Goal: Information Seeking & Learning: Learn about a topic

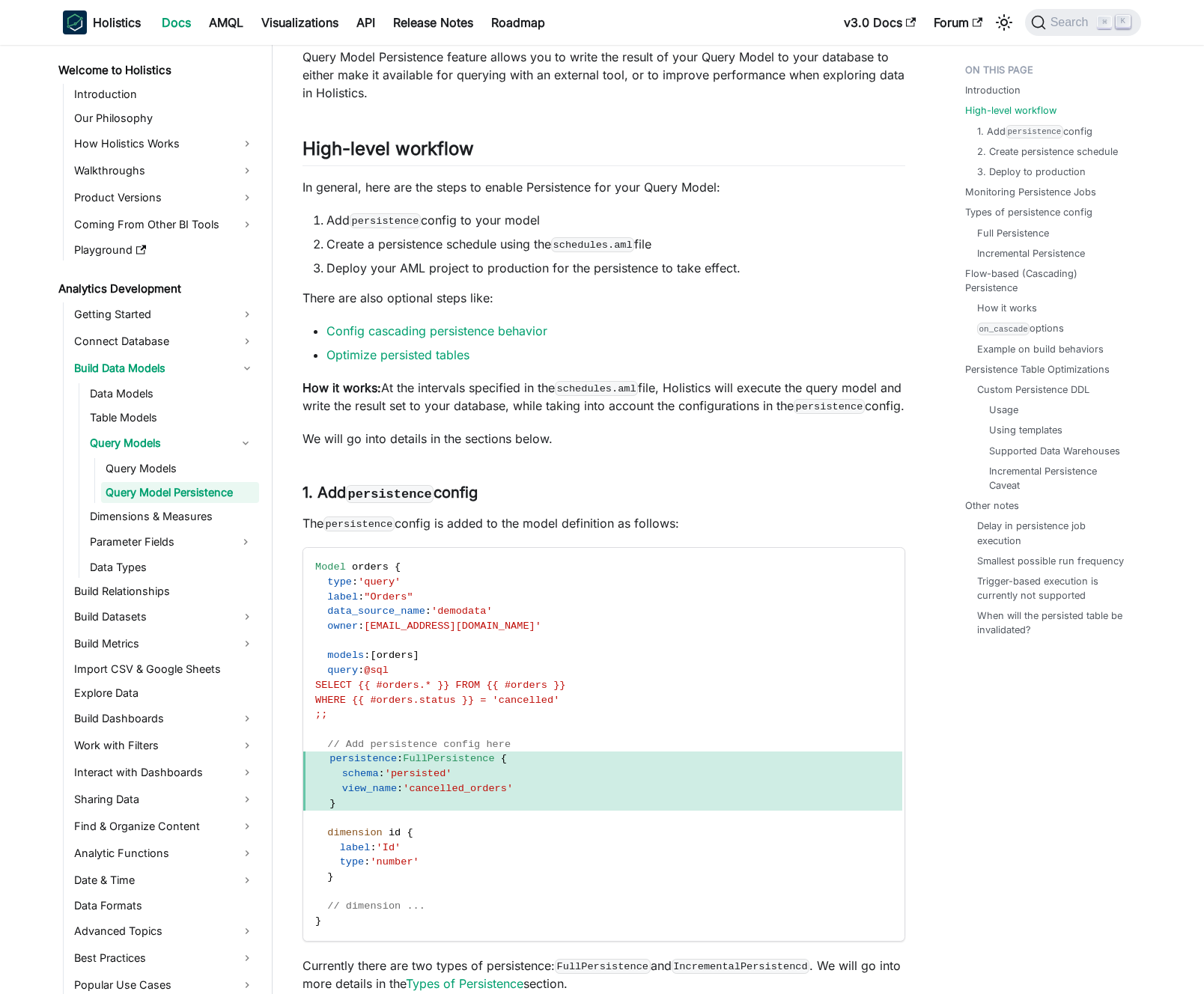
scroll to position [10902, 0]
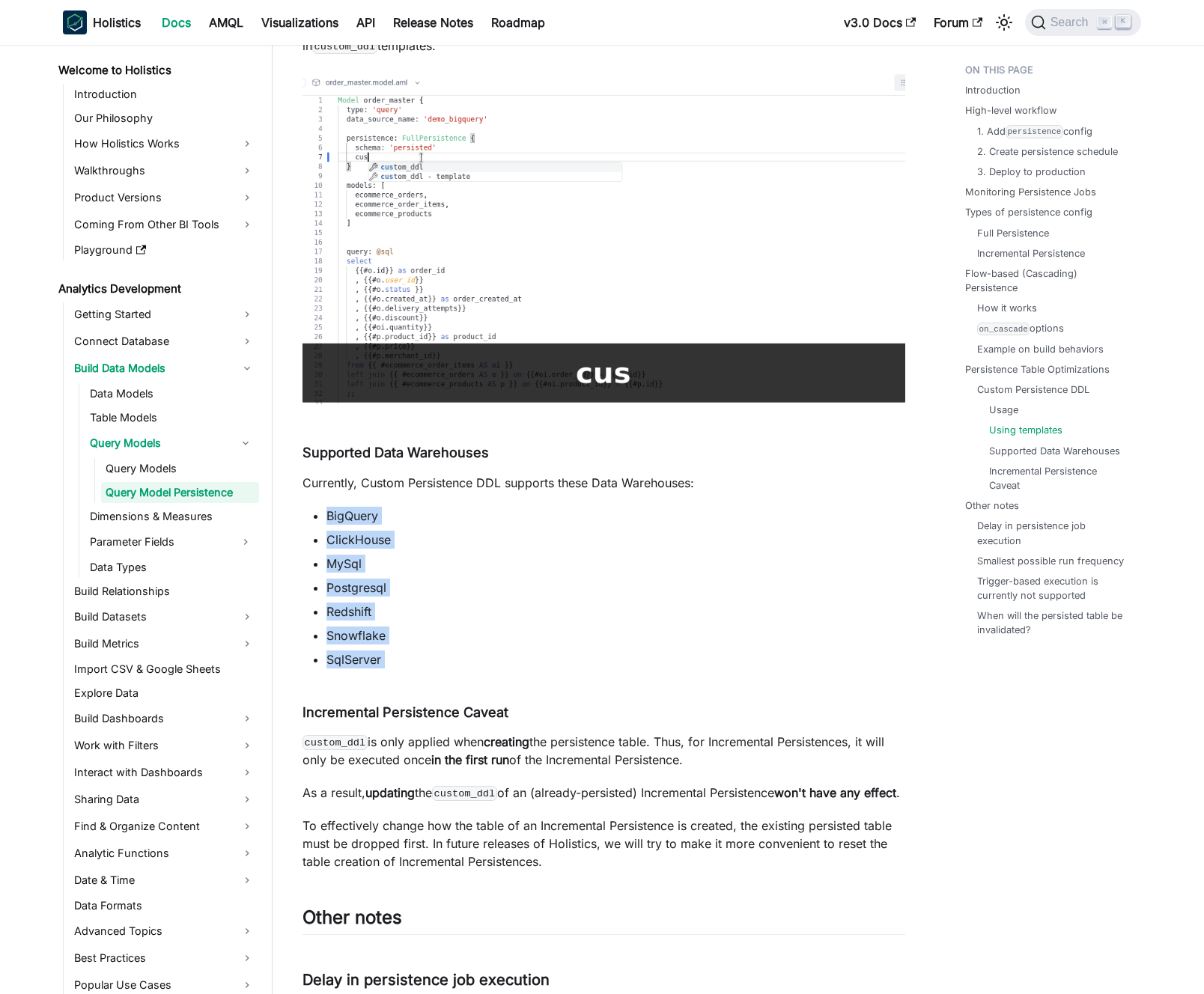
drag, startPoint x: 436, startPoint y: 743, endPoint x: 430, endPoint y: 572, distance: 171.1
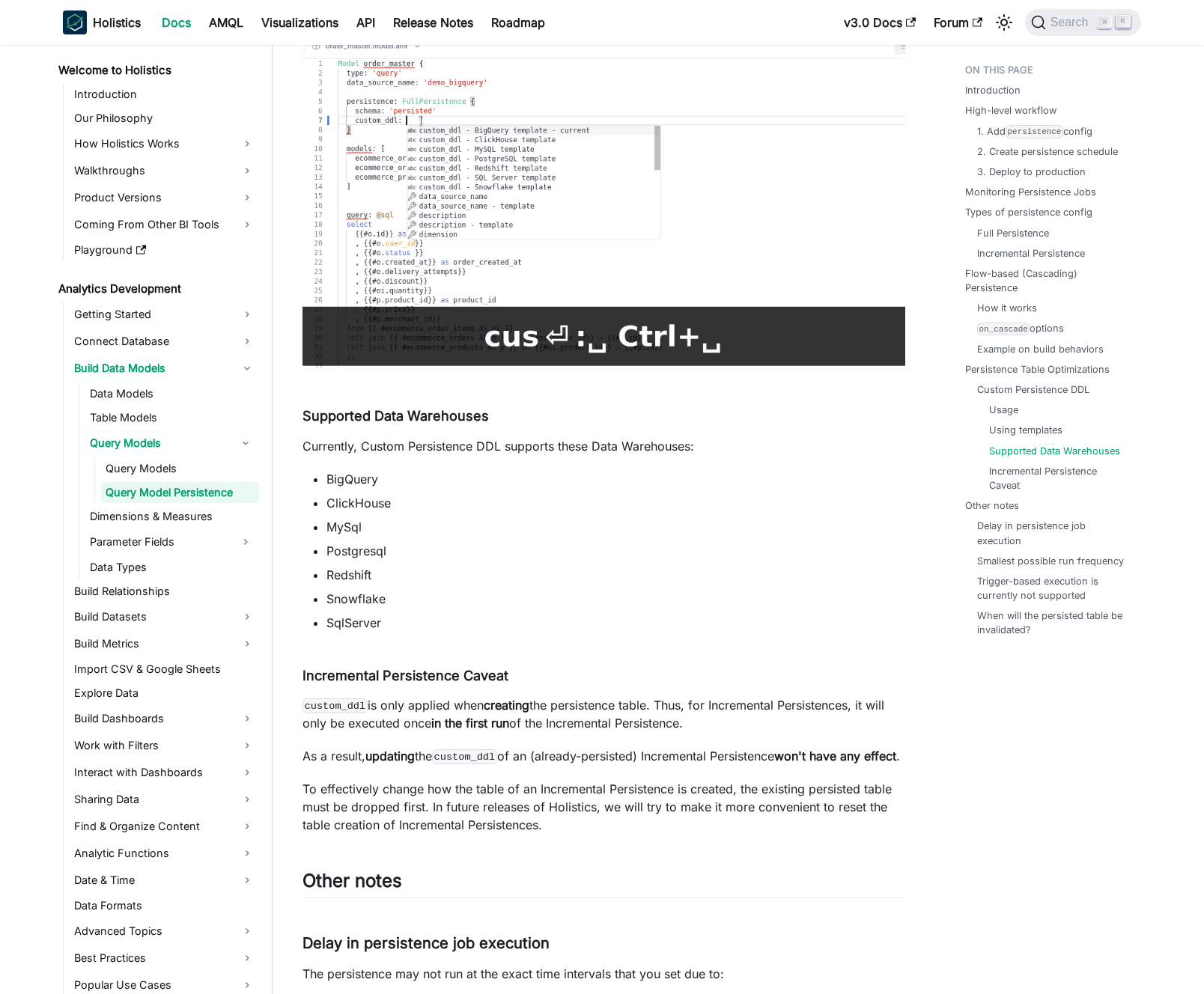
scroll to position [10955, 0]
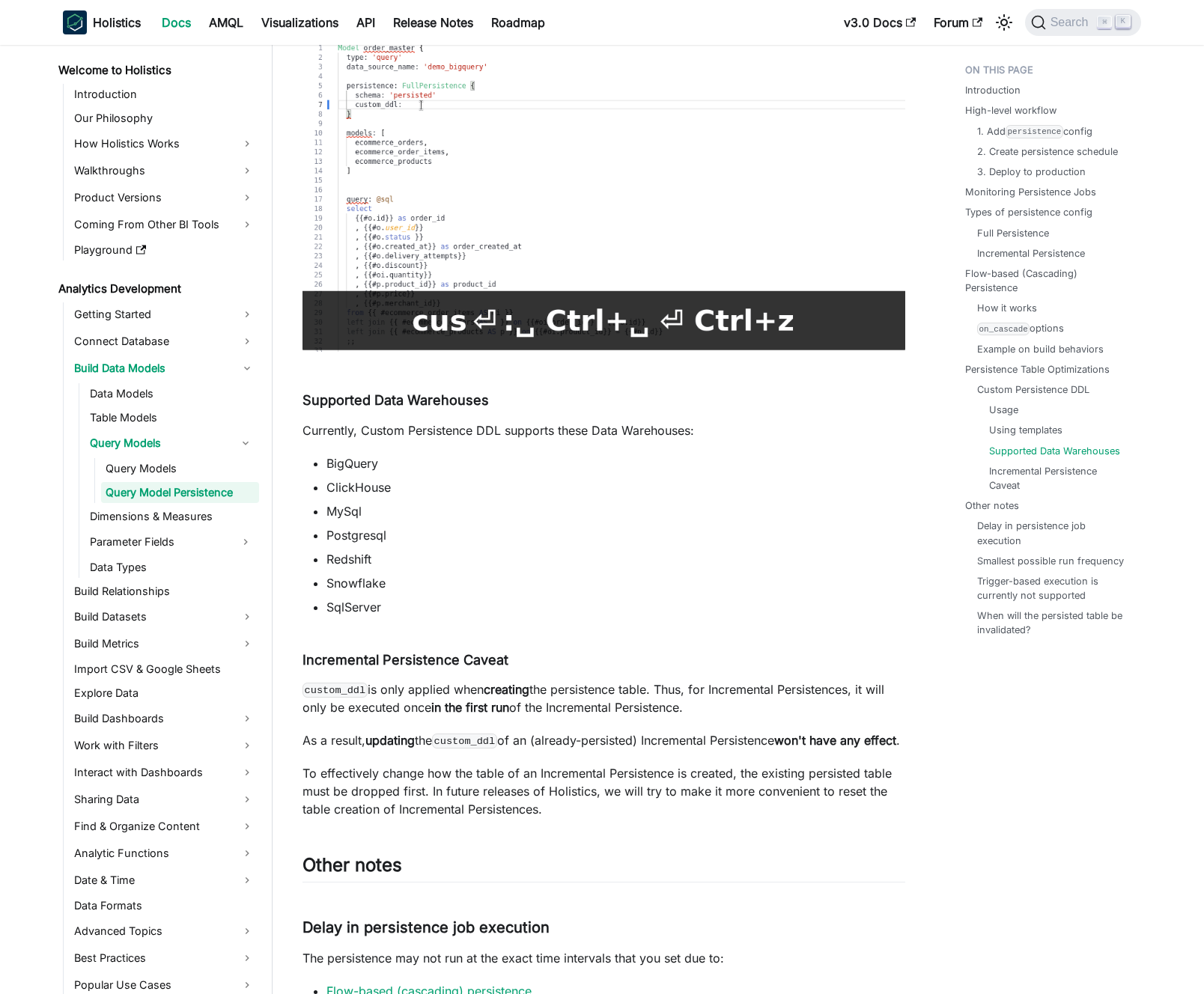
click at [437, 590] on ul "BigQuery ClickHouse MySql Postgresql Redshift Snowflake SqlServer" at bounding box center [603, 535] width 602 height 161
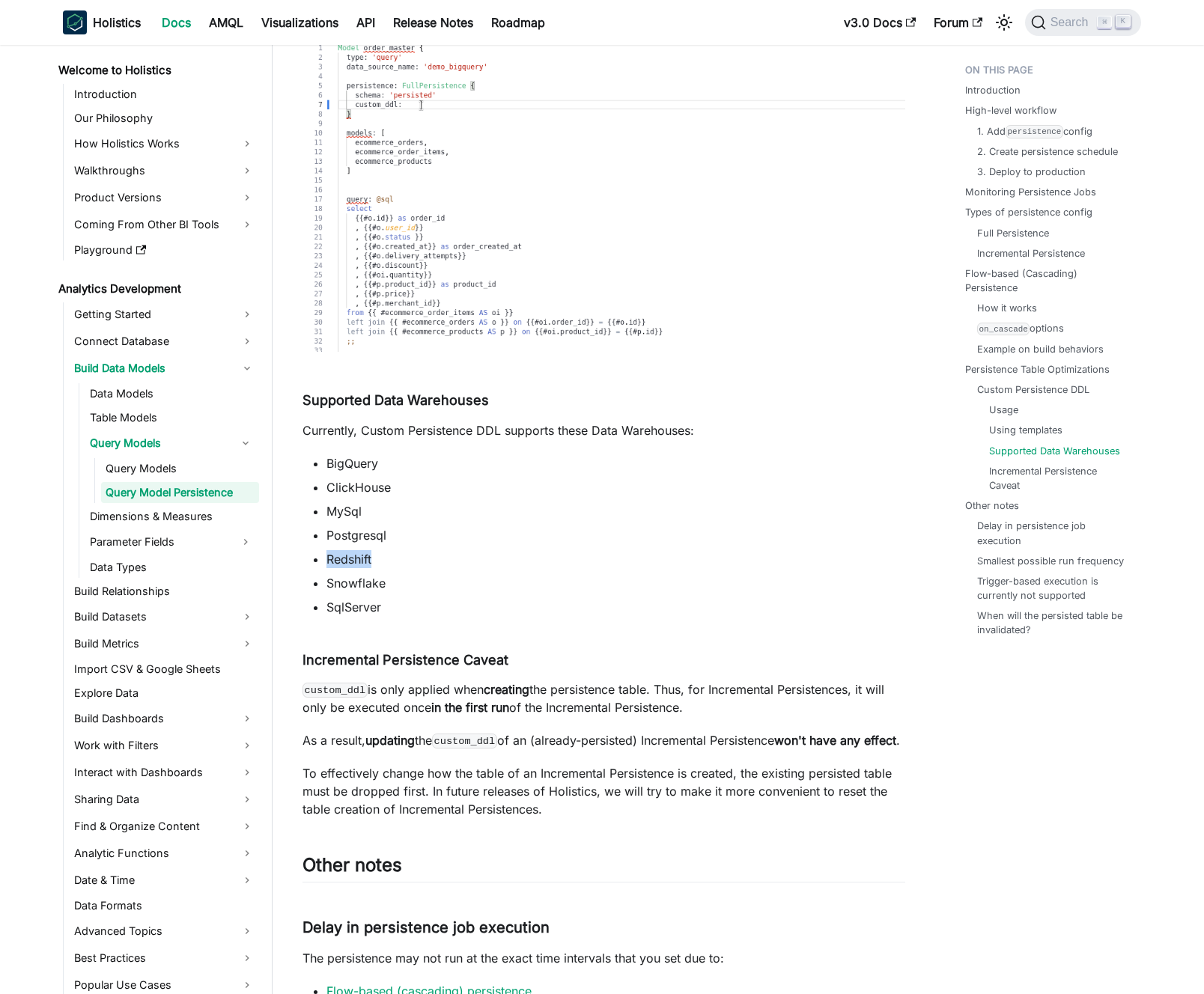
drag, startPoint x: 380, startPoint y: 632, endPoint x: 329, endPoint y: 630, distance: 51.0
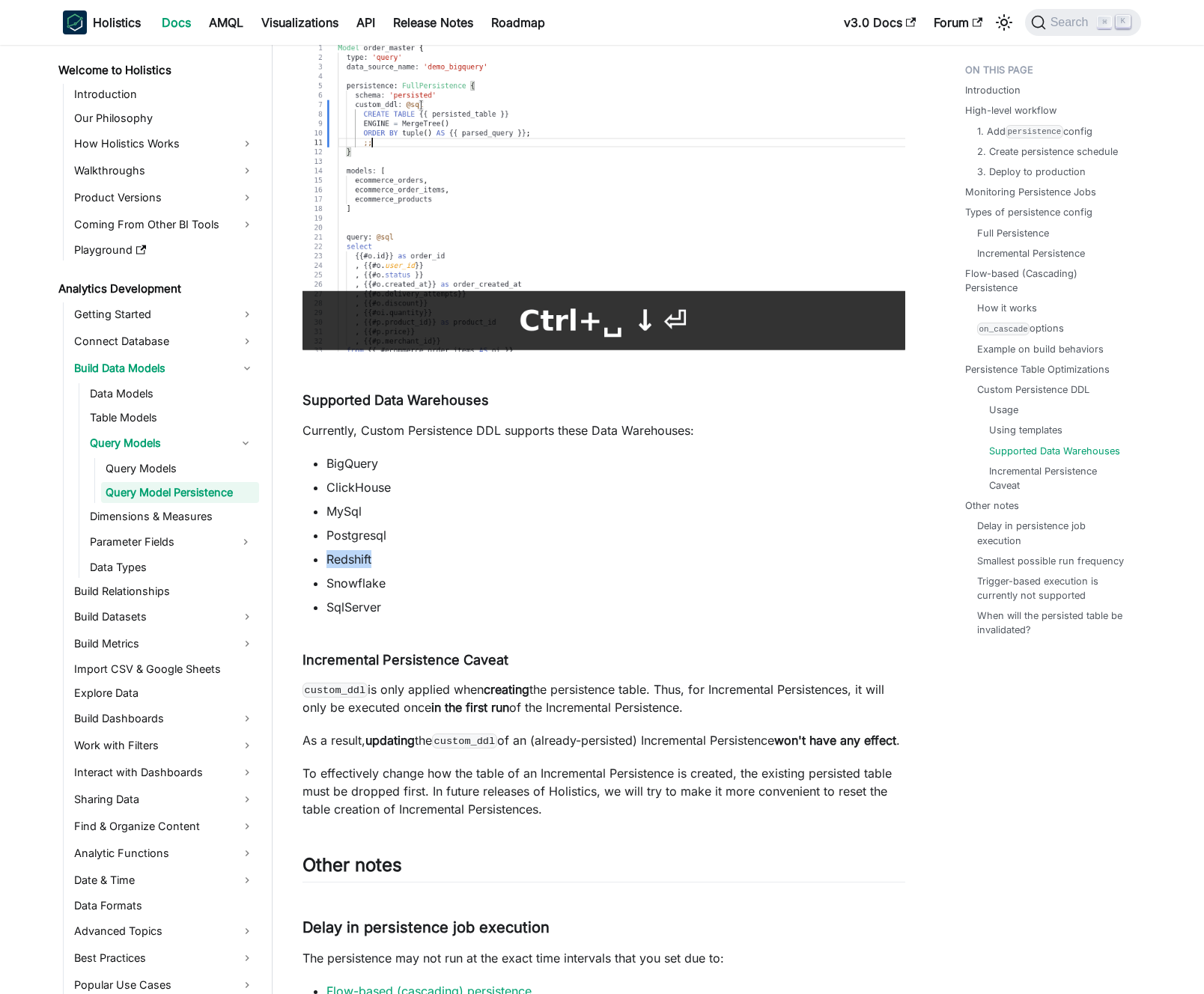
click at [329, 569] on li "Redshift" at bounding box center [616, 558] width 579 height 18
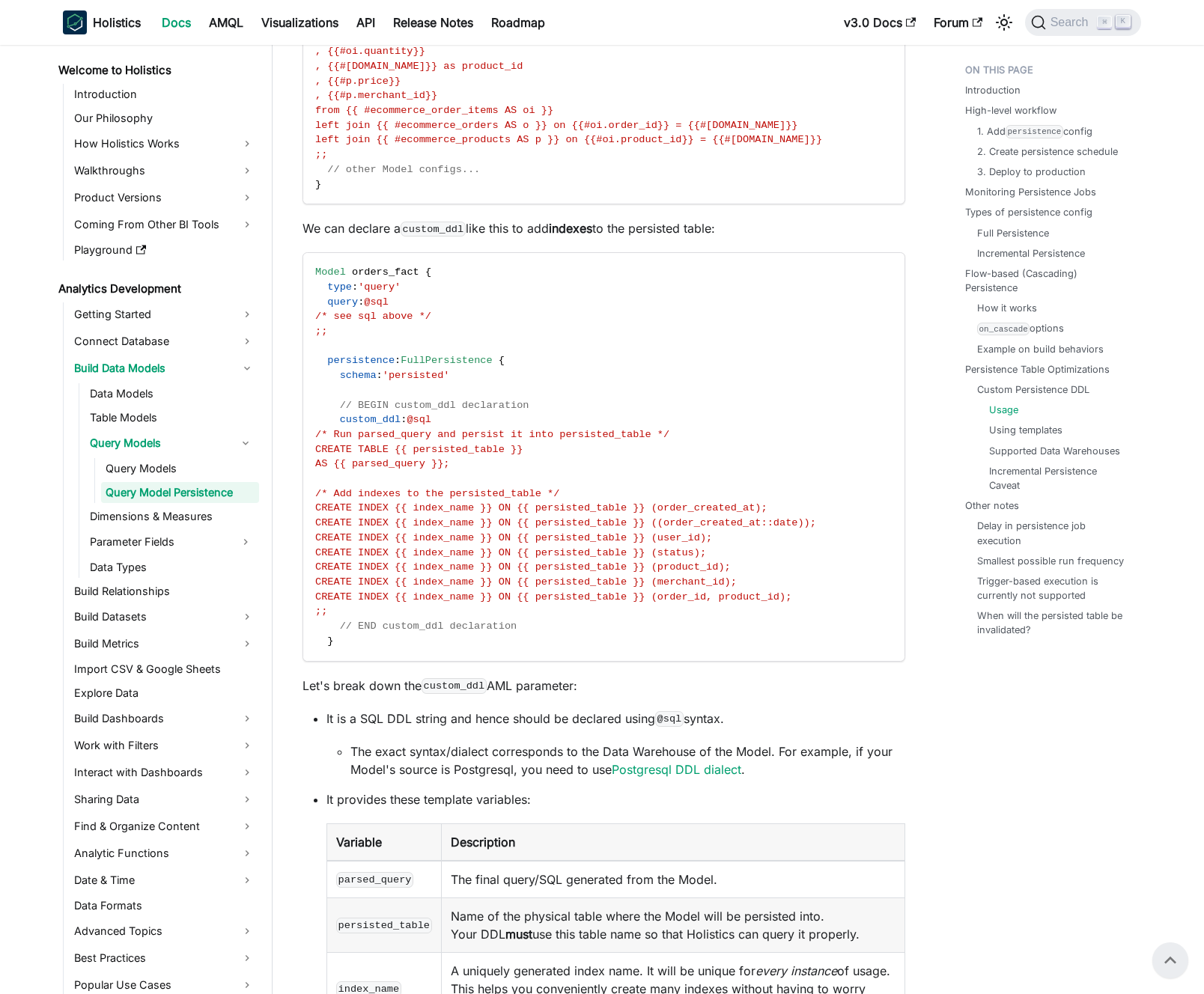
scroll to position [11715, 0]
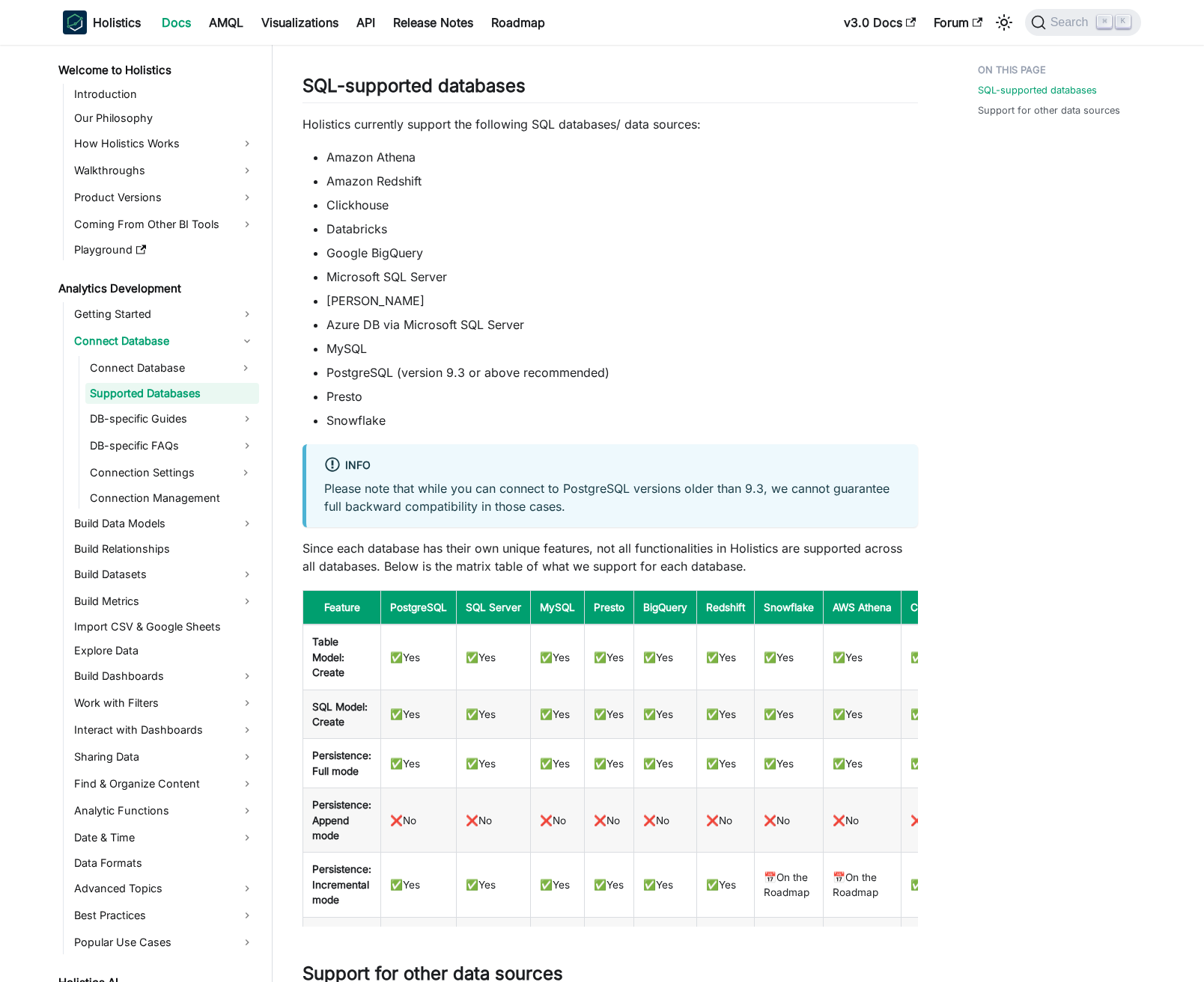
scroll to position [378, 0]
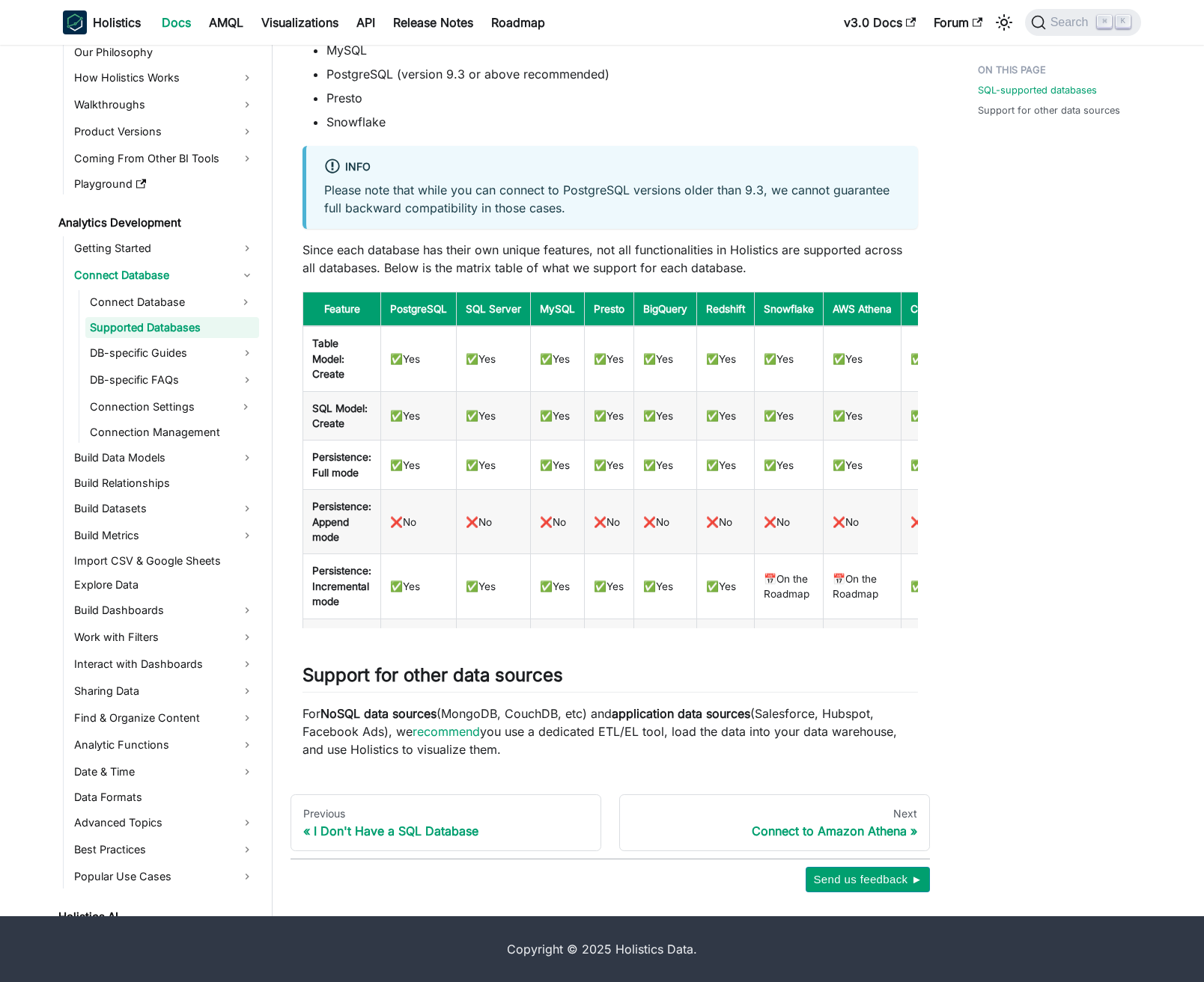
click at [562, 396] on td "✅Yes" at bounding box center [557, 416] width 54 height 49
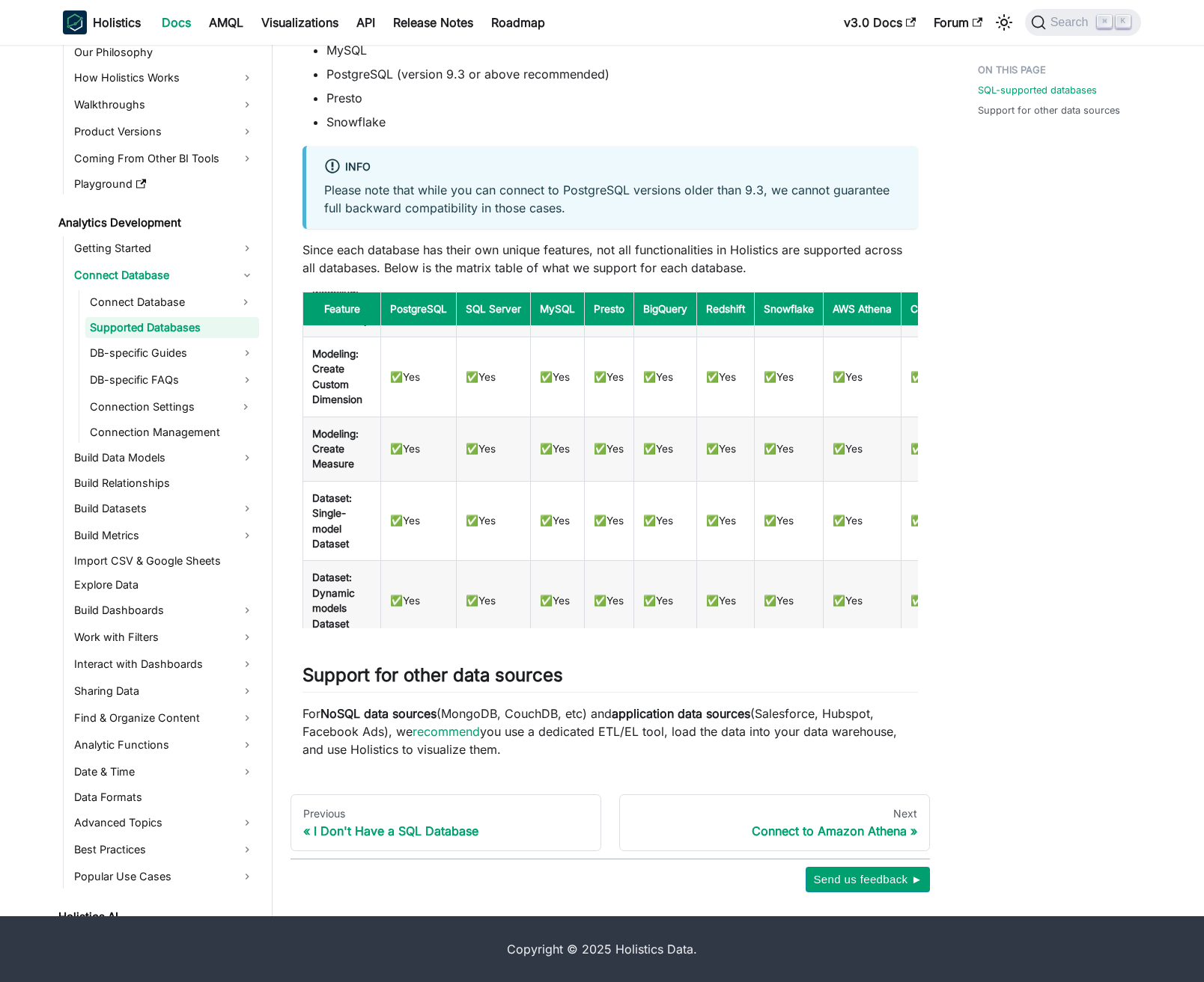
scroll to position [0, 0]
